Goal: Find specific page/section: Find specific page/section

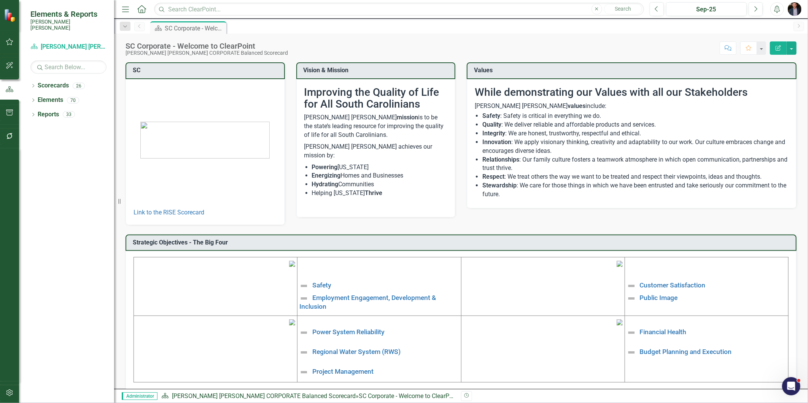
click at [10, 134] on icon "button" at bounding box center [9, 136] width 6 height 6
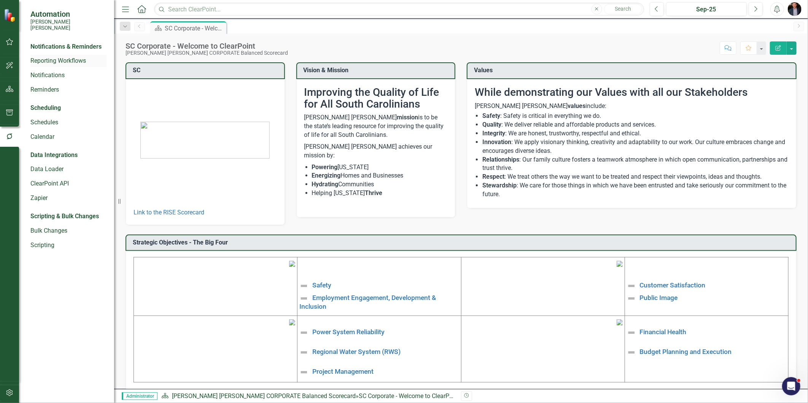
click at [73, 59] on link "Reporting Workflows" at bounding box center [68, 61] width 76 height 9
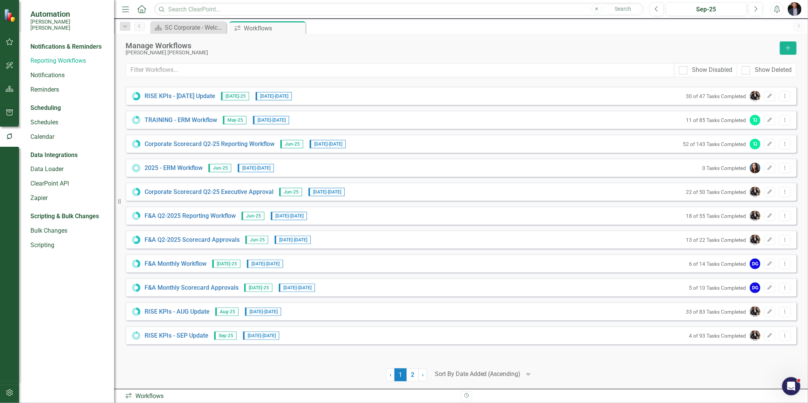
click at [460, 375] on div at bounding box center [478, 375] width 86 height 10
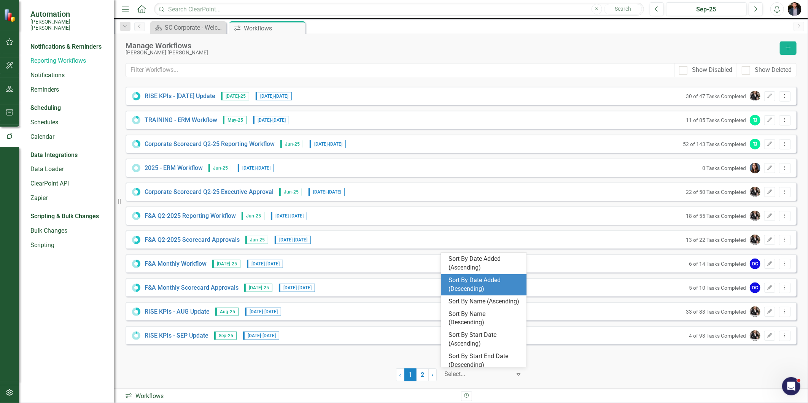
click at [483, 278] on div "Sort By Date Added (Descending)" at bounding box center [485, 285] width 73 height 18
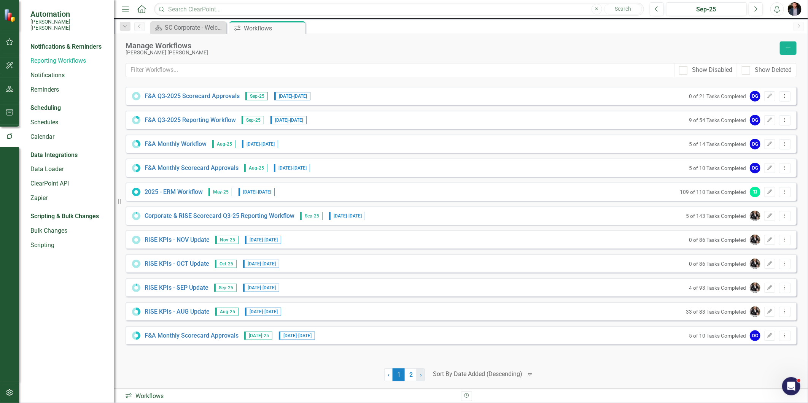
click at [424, 378] on link "› Next" at bounding box center [421, 375] width 8 height 13
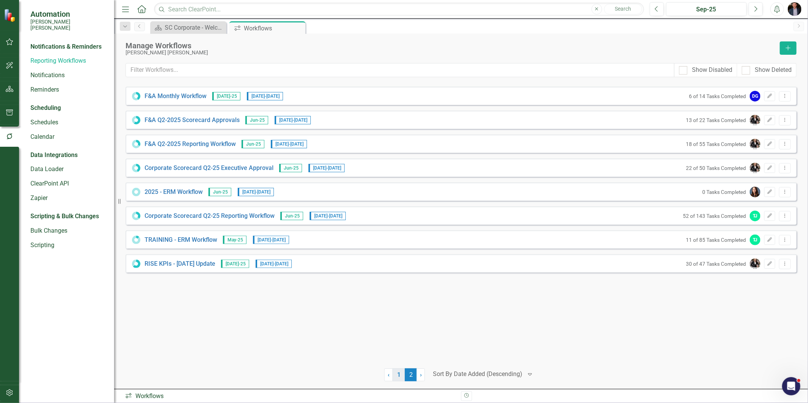
click at [403, 378] on link "1" at bounding box center [399, 375] width 12 height 13
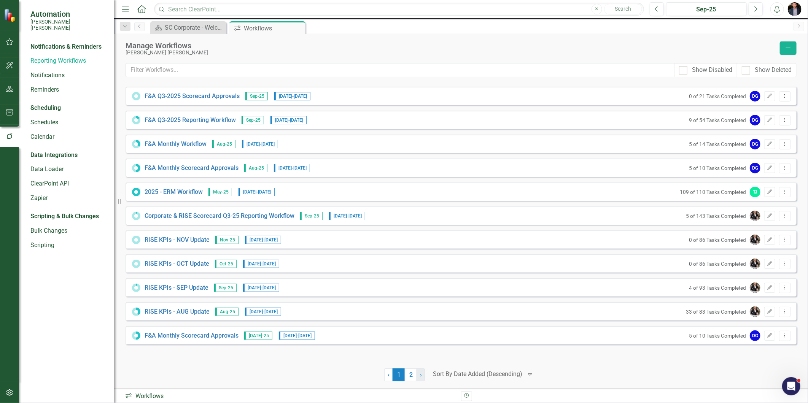
click at [423, 378] on link "› Next" at bounding box center [421, 375] width 8 height 13
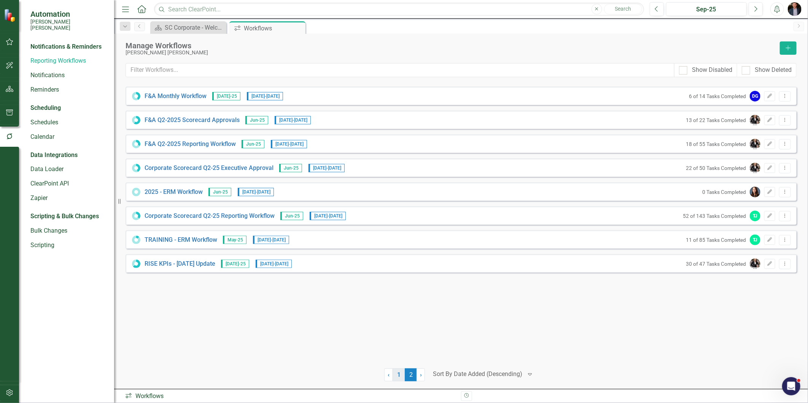
click at [402, 378] on link "1" at bounding box center [399, 375] width 12 height 13
